Goal: Task Accomplishment & Management: Use online tool/utility

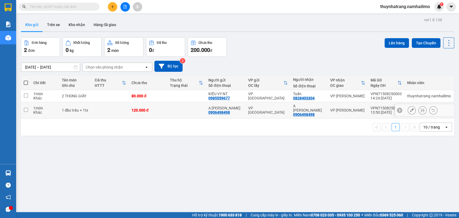
click at [24, 110] on td at bounding box center [26, 110] width 10 height 16
checkbox input "true"
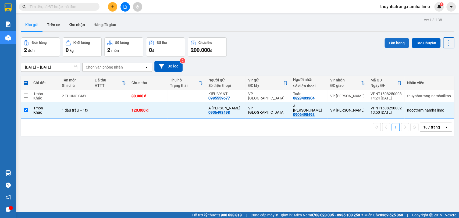
click at [391, 42] on button "Lên hàng" at bounding box center [396, 43] width 24 height 10
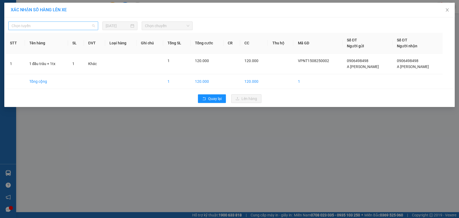
click at [69, 25] on span "Chọn tuyến" at bounding box center [53, 26] width 83 height 8
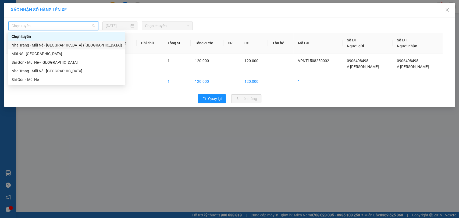
click at [64, 47] on div "Nha Trang - Mũi Né - [GEOGRAPHIC_DATA] ([GEOGRAPHIC_DATA])" at bounding box center [67, 45] width 110 height 6
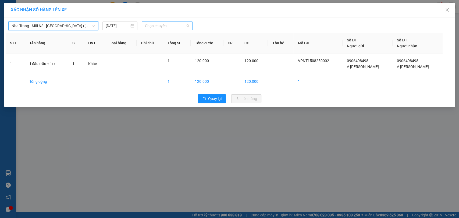
click at [153, 26] on span "Chọn chuyến" at bounding box center [167, 26] width 44 height 8
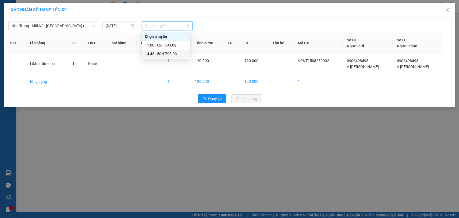
click at [169, 54] on div "14:45 - 50H-795.93" at bounding box center [166, 54] width 42 height 6
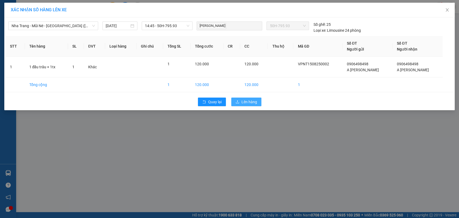
click at [246, 105] on button "Lên hàng" at bounding box center [246, 102] width 30 height 9
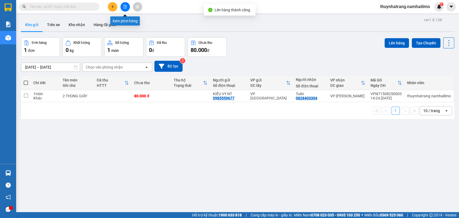
click at [124, 5] on icon "file-add" at bounding box center [125, 7] width 4 height 4
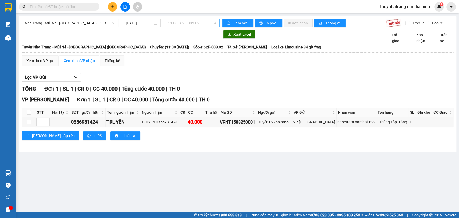
click at [178, 26] on span "11:00 - 62F-003.02" at bounding box center [192, 23] width 48 height 8
click at [195, 51] on div "14:45 - 50H-795.93" at bounding box center [189, 51] width 42 height 6
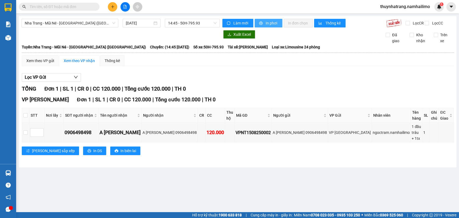
click at [275, 21] on span "In phơi" at bounding box center [271, 23] width 12 height 6
click at [115, 198] on main "[GEOGRAPHIC_DATA] - Mũi Né - [GEOGRAPHIC_DATA] ([GEOGRAPHIC_DATA]) [DATE] 14:45…" at bounding box center [229, 106] width 459 height 212
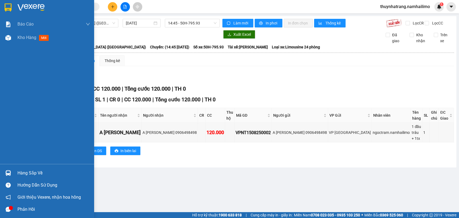
click at [5, 3] on img at bounding box center [8, 7] width 7 height 8
